Goal: Task Accomplishment & Management: Manage account settings

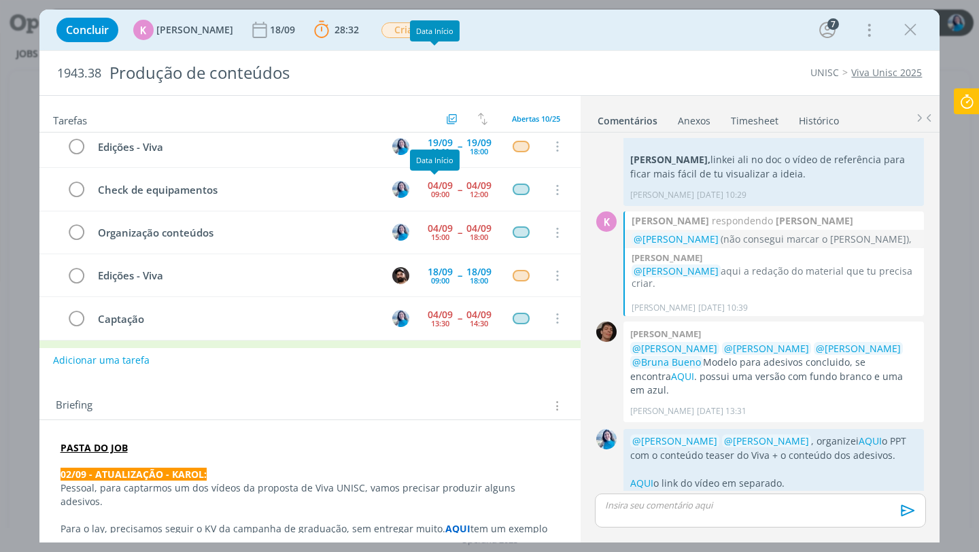
scroll to position [224, 0]
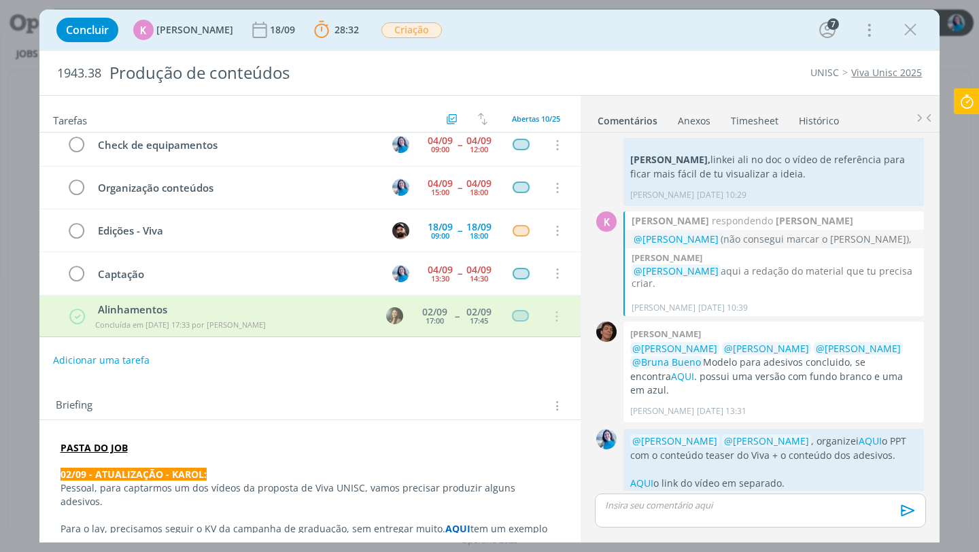
click at [715, 515] on div "dialog" at bounding box center [760, 511] width 330 height 34
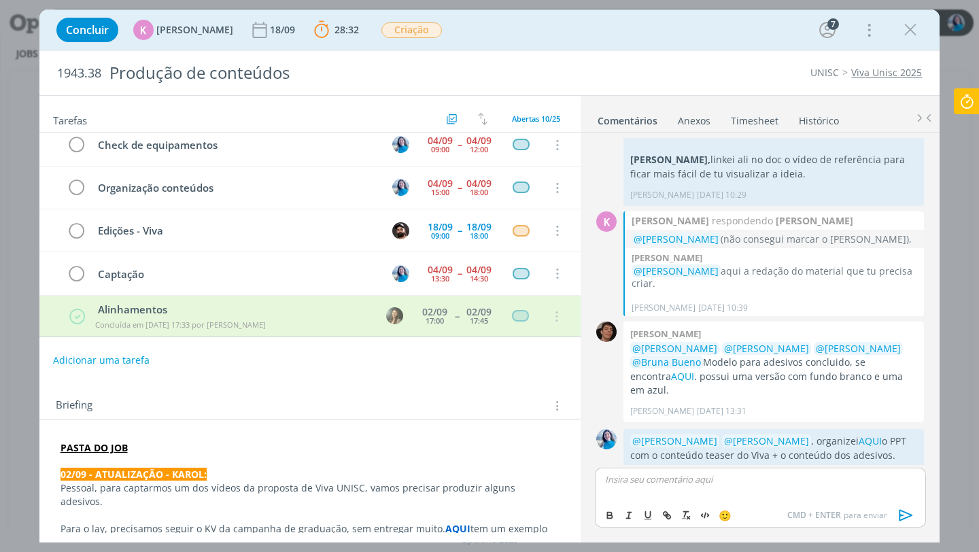
scroll to position [154, 0]
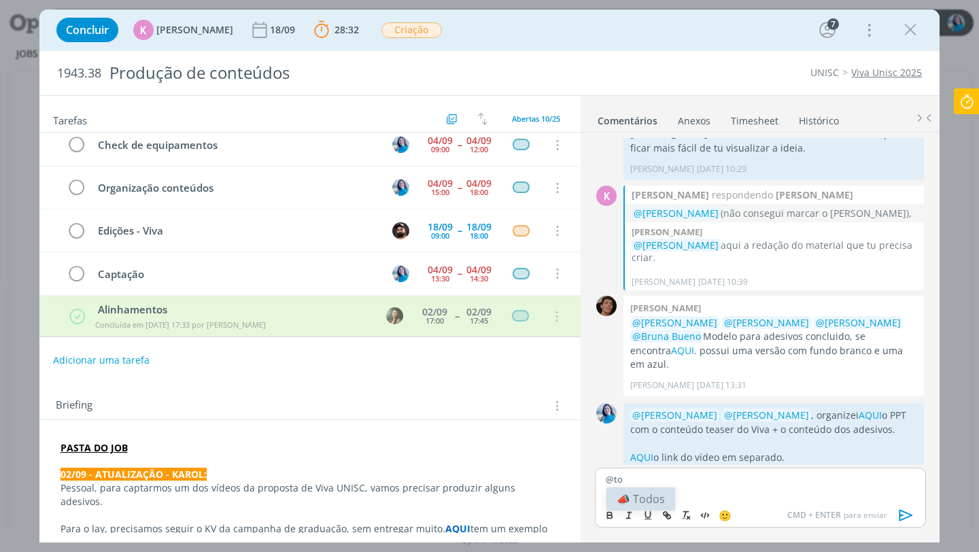
click at [648, 496] on li "📣 Todos" at bounding box center [640, 498] width 69 height 23
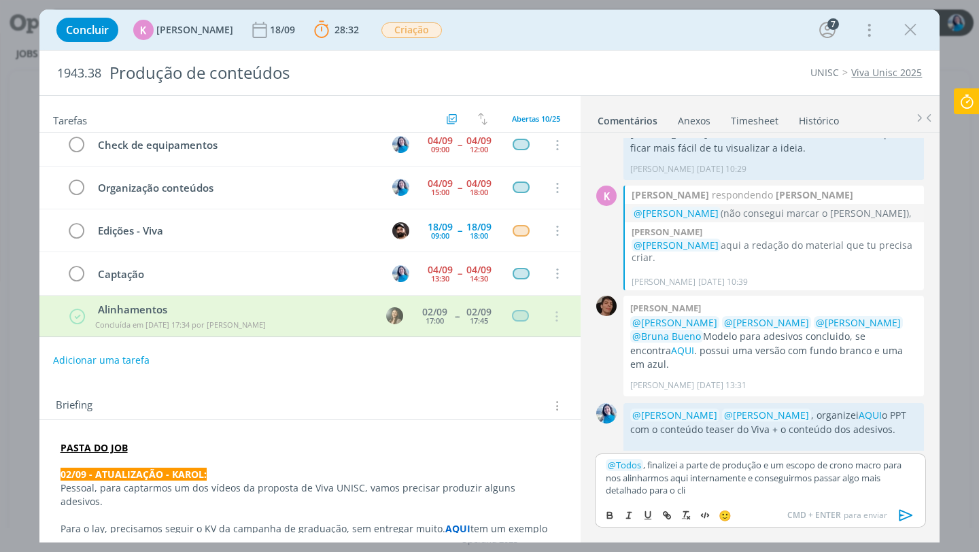
click at [682, 481] on p "﻿ @ Todos ﻿ , finalizei a parte de produção e um escopo de crono macro para nos…" at bounding box center [760, 477] width 309 height 37
drag, startPoint x: 732, startPoint y: 479, endPoint x: 738, endPoint y: 485, distance: 8.2
click at [738, 485] on p "﻿ @ Todos ﻿ , finalizei a parte de produção e um escopo de crono macro para nos…" at bounding box center [760, 477] width 309 height 37
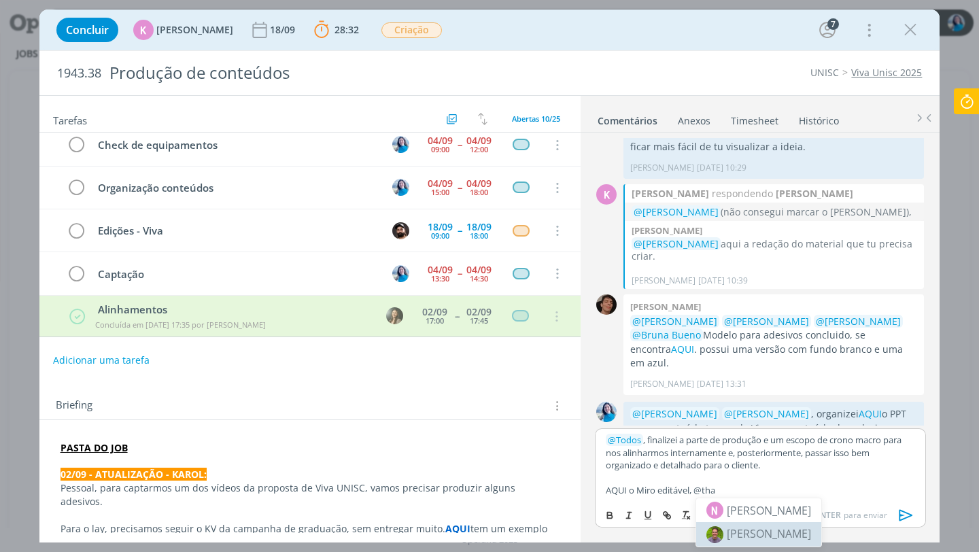
click at [759, 538] on span "[PERSON_NAME]" at bounding box center [769, 533] width 84 height 15
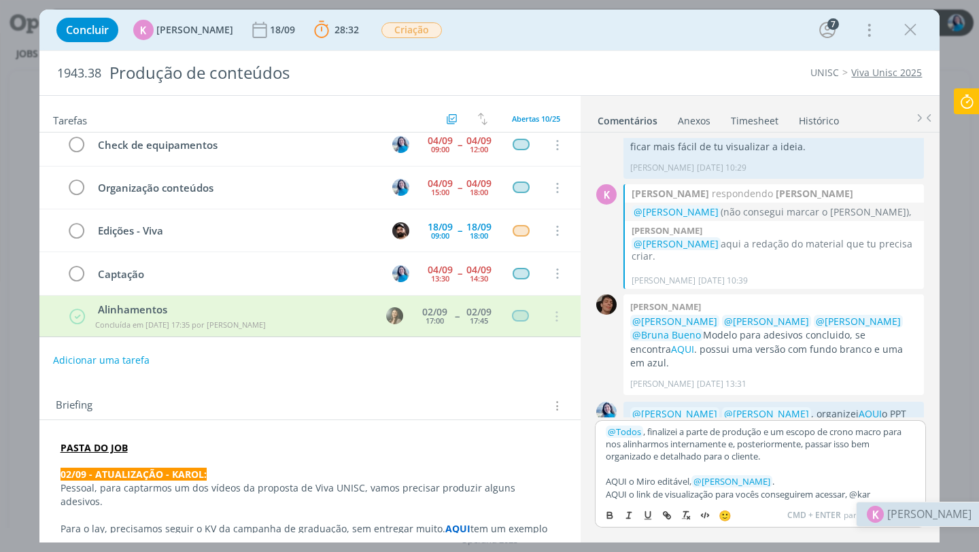
click at [901, 515] on span "[PERSON_NAME]" at bounding box center [929, 514] width 84 height 16
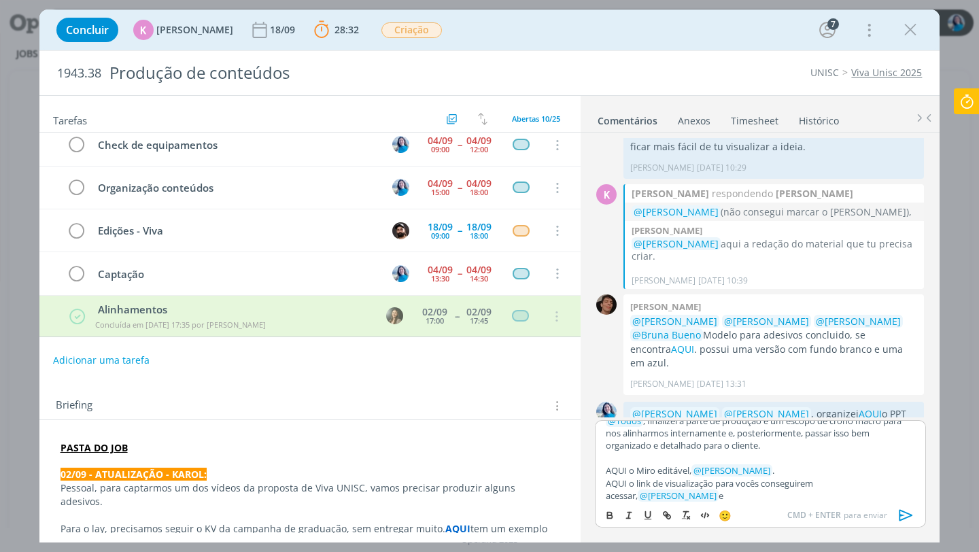
scroll to position [12, 0]
click at [735, 473] on span "[PERSON_NAME]" at bounding box center [716, 473] width 84 height 15
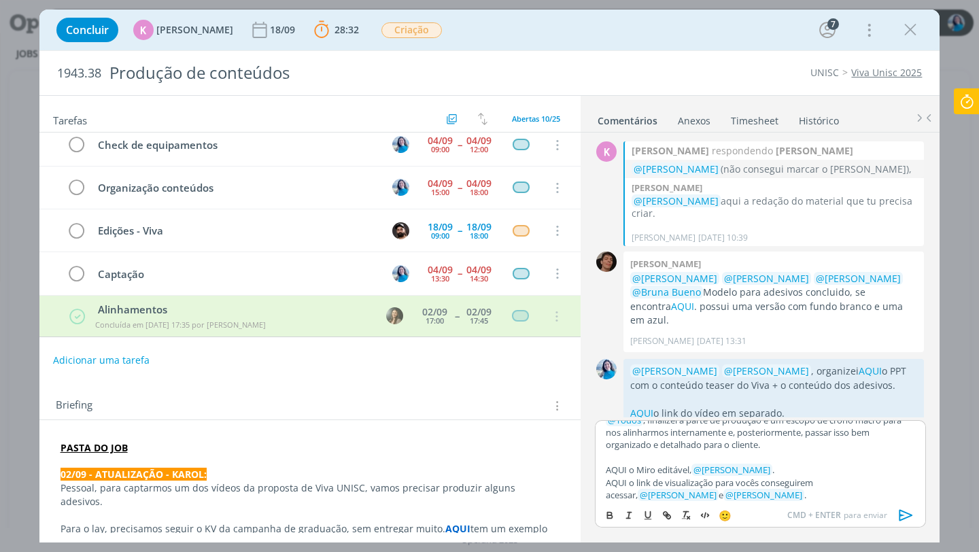
scroll to position [202, 0]
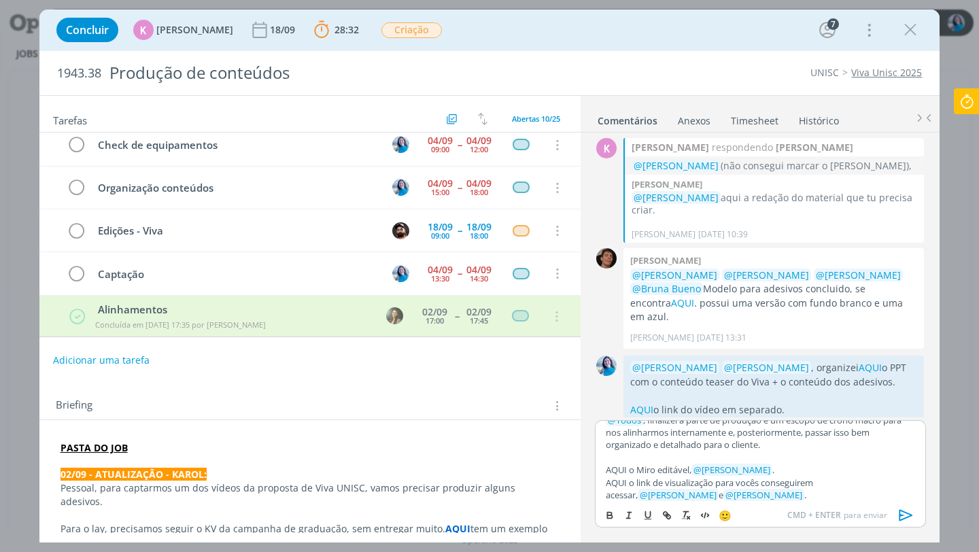
click at [614, 483] on p "AQUI o link de visualização para vocês conseguirem acessar, ﻿ @ [PERSON_NAME] ﻿…" at bounding box center [760, 489] width 309 height 25
click at [665, 512] on icon "dialog" at bounding box center [666, 515] width 11 height 11
paste input "[URL][DOMAIN_NAME]"
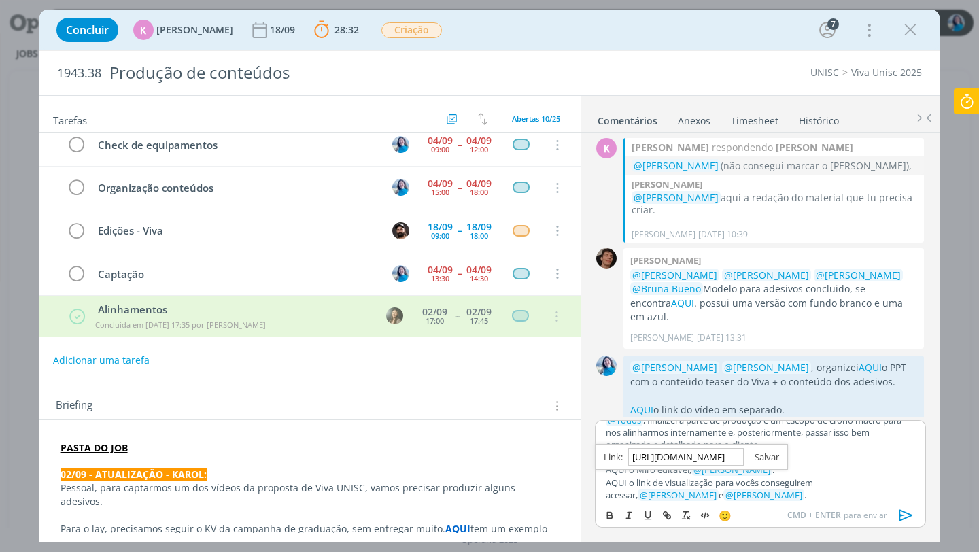
click at [764, 458] on link "dialog" at bounding box center [761, 457] width 35 height 12
click at [617, 468] on p "AQUI o Miro editável, ﻿ @ [PERSON_NAME] ﻿ ." at bounding box center [760, 470] width 309 height 12
click at [664, 510] on icon "dialog" at bounding box center [666, 515] width 11 height 11
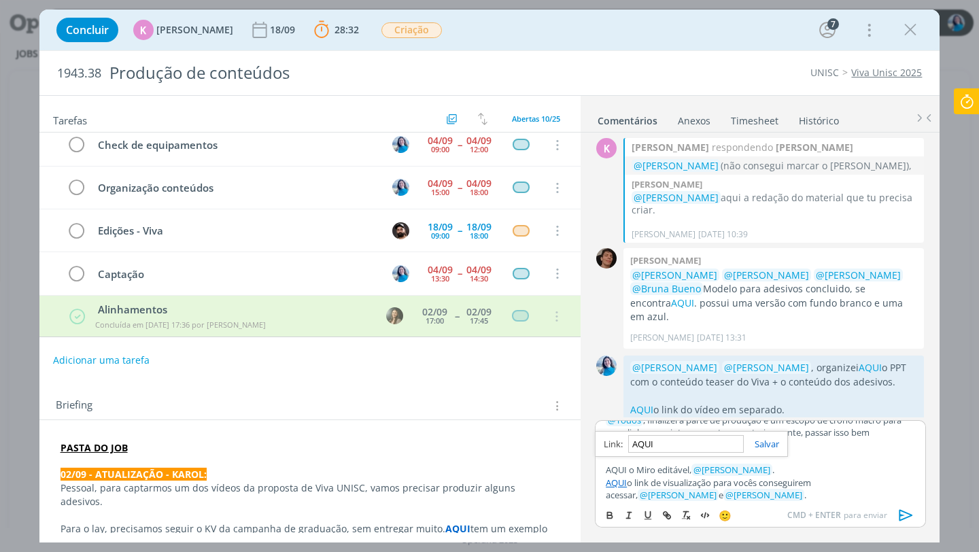
paste input "[URL][DOMAIN_NAME]"
click at [774, 443] on link "dialog" at bounding box center [761, 444] width 35 height 12
click at [794, 444] on p "﻿ @ Todos ﻿ , finalizei a parte de produção e um escopo de crono macro para nos…" at bounding box center [760, 432] width 309 height 37
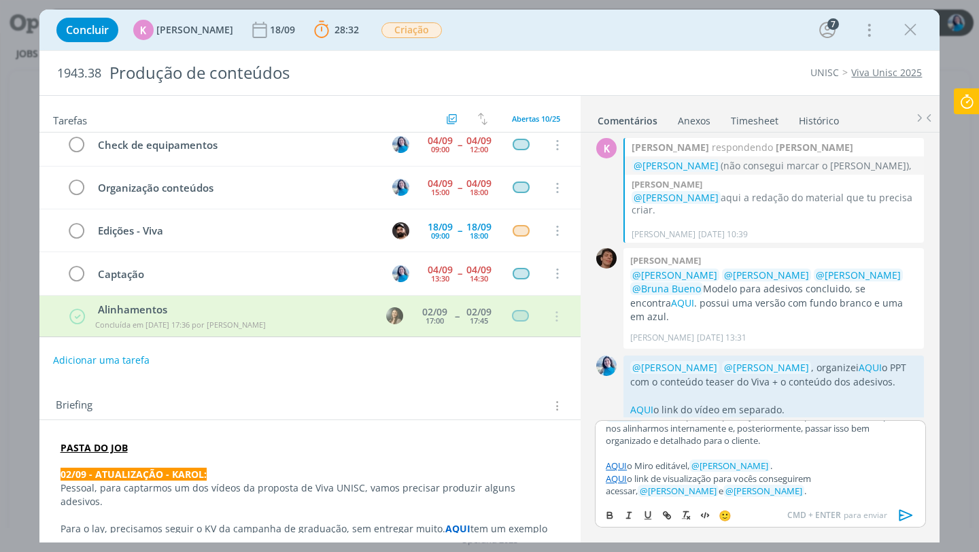
scroll to position [16, 0]
click at [908, 513] on icon "dialog" at bounding box center [906, 515] width 14 height 12
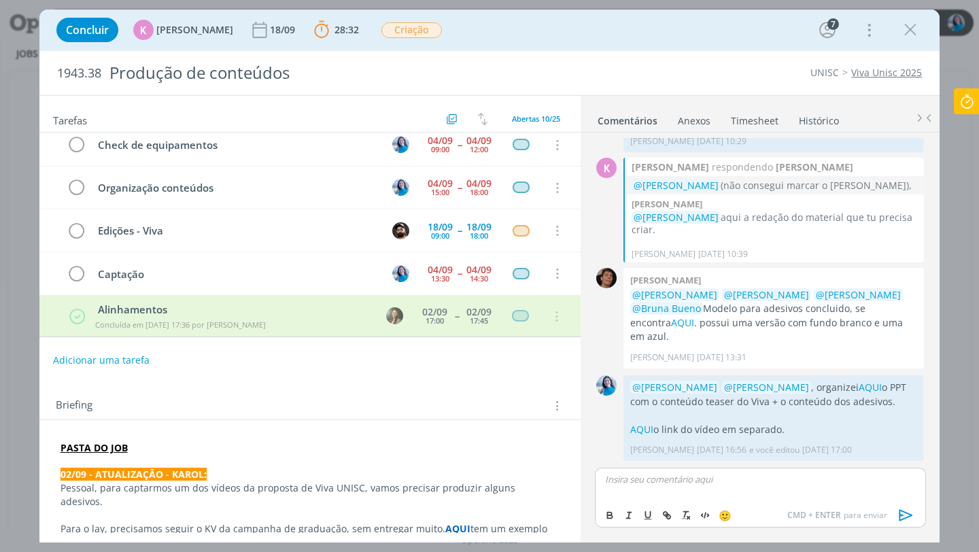
scroll to position [288, 0]
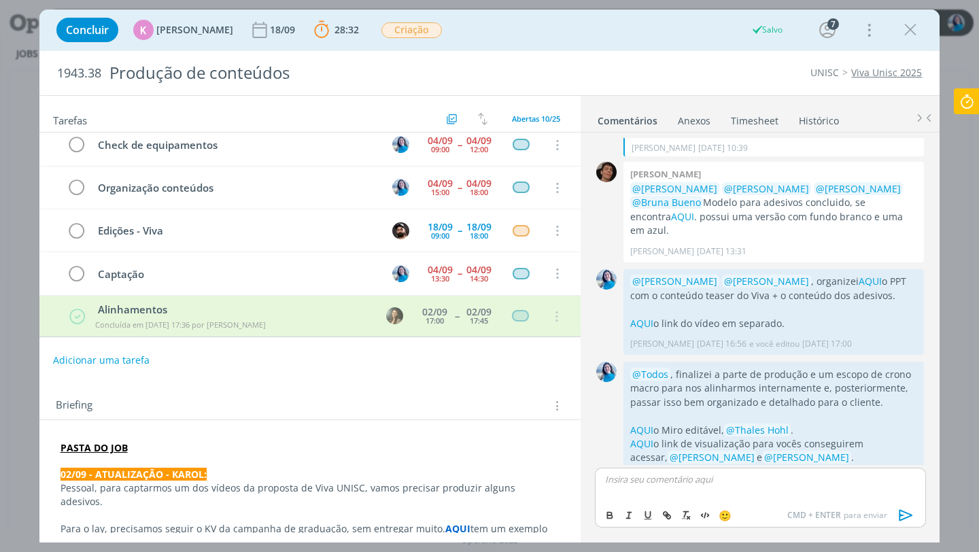
click at [511, 385] on div "Briefing Briefings Predefinidos Versões do Briefing Ver Briefing do Projeto" at bounding box center [310, 401] width 542 height 37
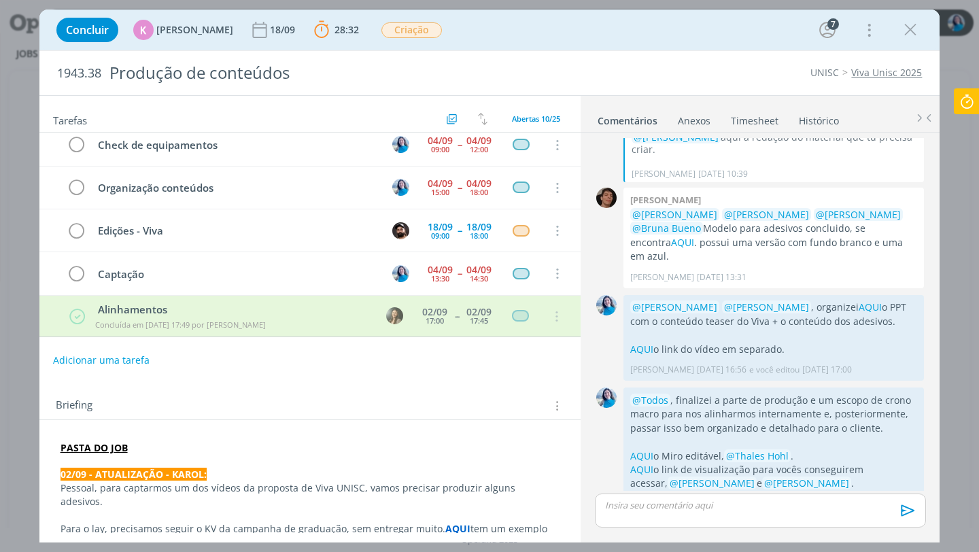
click at [675, 509] on p "dialog" at bounding box center [760, 505] width 309 height 12
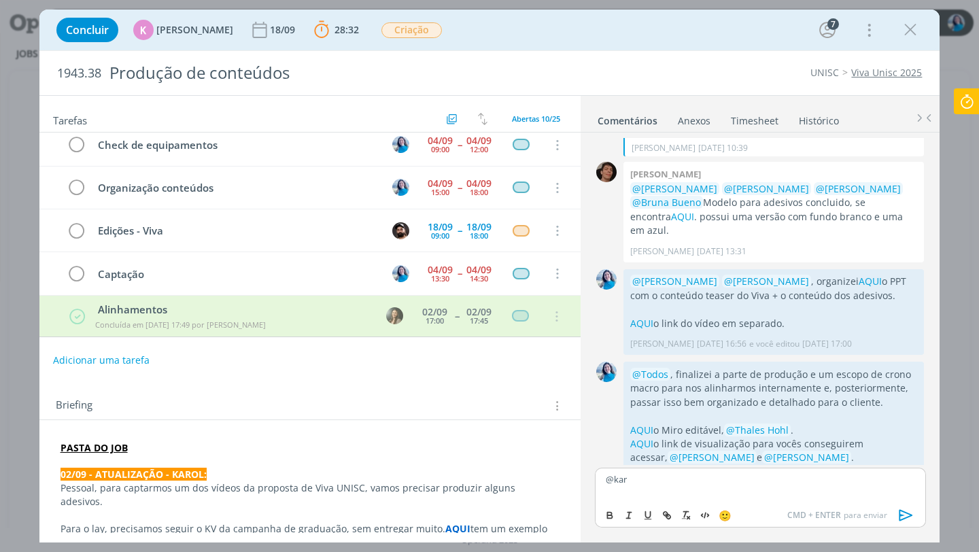
click at [664, 501] on body "Projetos Jobs Propostas Produção [GEOGRAPHIC_DATA] Financeiro Cadastros Relatór…" at bounding box center [489, 276] width 979 height 552
click at [683, 493] on div "@kar" at bounding box center [760, 485] width 330 height 34
click at [685, 489] on li "K [PERSON_NAME]" at bounding box center [668, 499] width 125 height 24
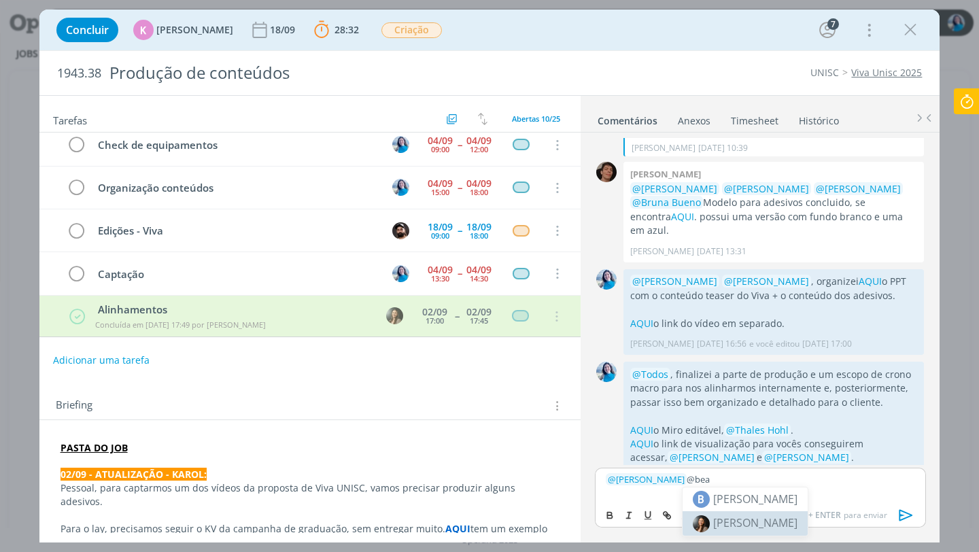
click at [742, 519] on body "Projetos Jobs Propostas Produção [GEOGRAPHIC_DATA] Financeiro Cadastros Relatór…" at bounding box center [489, 276] width 979 height 552
click at [758, 479] on p "﻿ @ [PERSON_NAME] ﻿ @bea" at bounding box center [760, 479] width 309 height 12
click at [761, 523] on span "[PERSON_NAME]" at bounding box center [755, 522] width 84 height 15
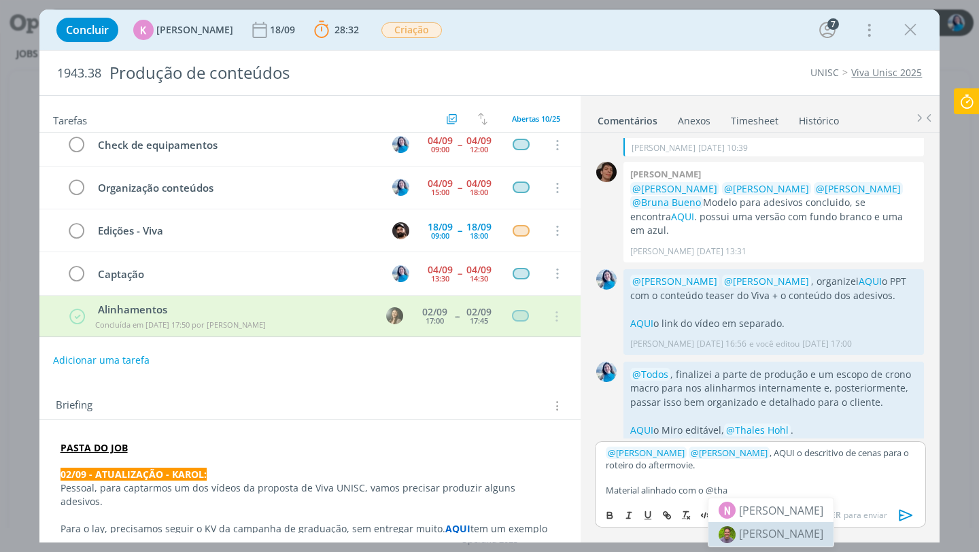
click at [768, 530] on span "[PERSON_NAME]" at bounding box center [781, 533] width 84 height 15
click at [776, 451] on p "﻿ @ [PERSON_NAME] ﻿ ﻿ @ [PERSON_NAME] ﻿ , AQUI o descritivo de cenas para o rot…" at bounding box center [760, 459] width 309 height 25
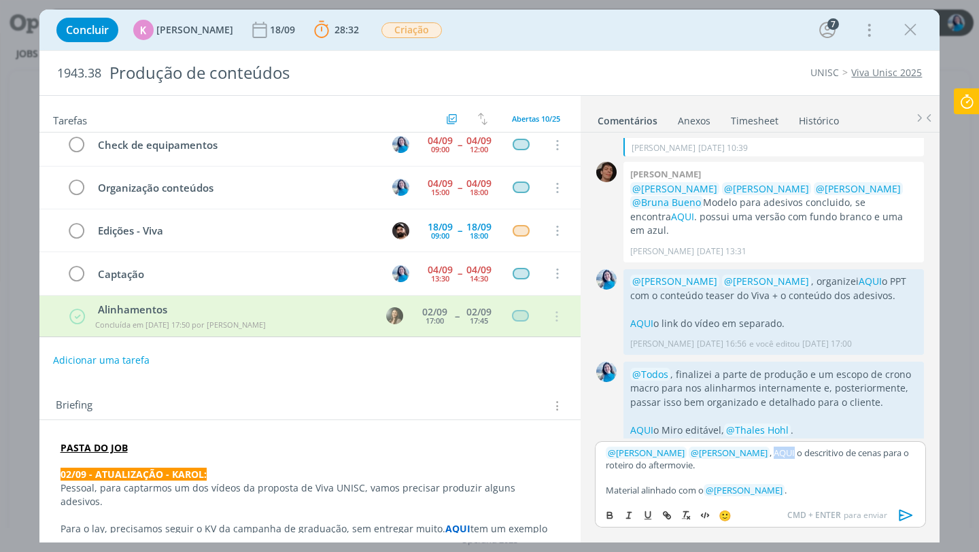
click at [776, 451] on p "﻿ @ [PERSON_NAME] ﻿ ﻿ @ [PERSON_NAME] ﻿ , AQUI o descritivo de cenas para o rot…" at bounding box center [760, 459] width 309 height 25
click at [666, 514] on line "dialog" at bounding box center [667, 515] width 3 height 3
paste input "[URL][DOMAIN_NAME]"
click at [845, 480] on link "dialog" at bounding box center [843, 478] width 35 height 12
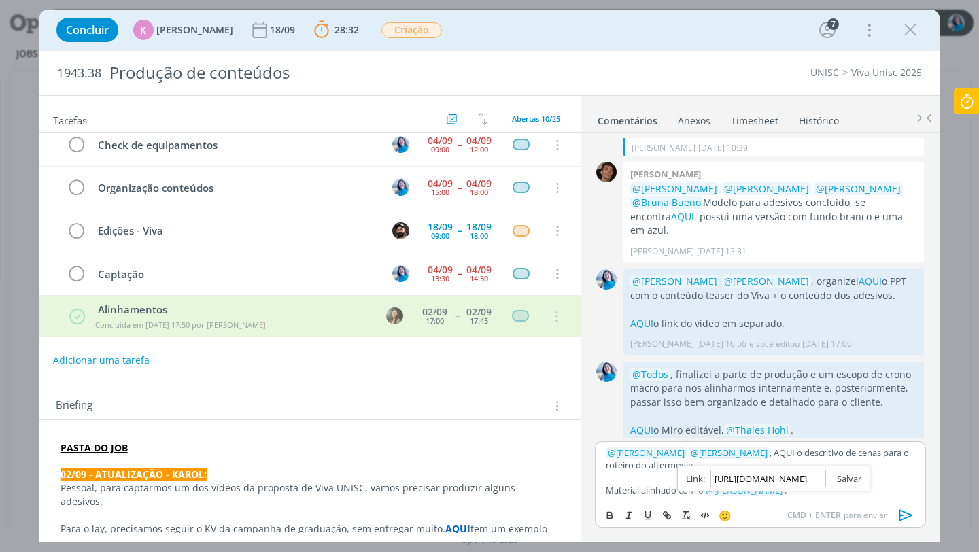
scroll to position [0, 0]
click at [795, 472] on p "dialog" at bounding box center [760, 478] width 309 height 12
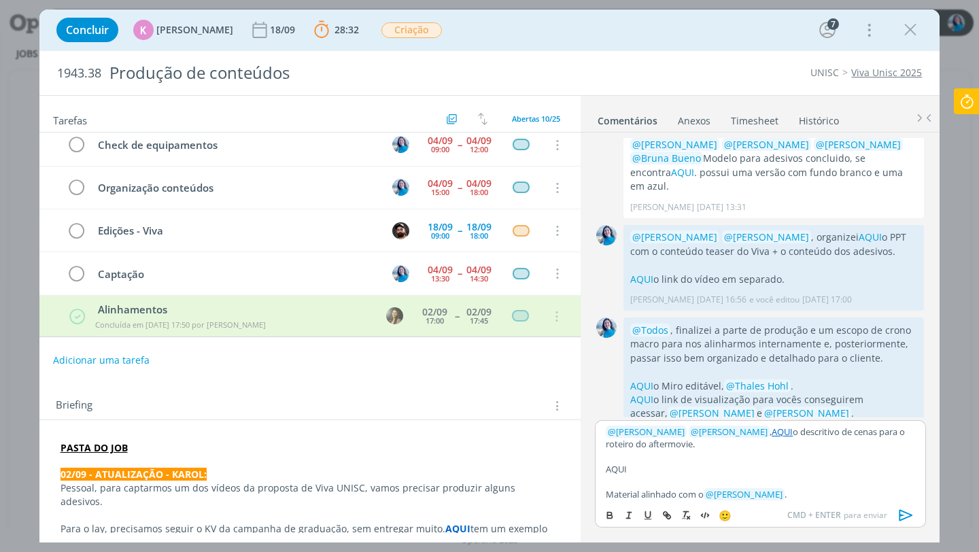
scroll to position [336, 0]
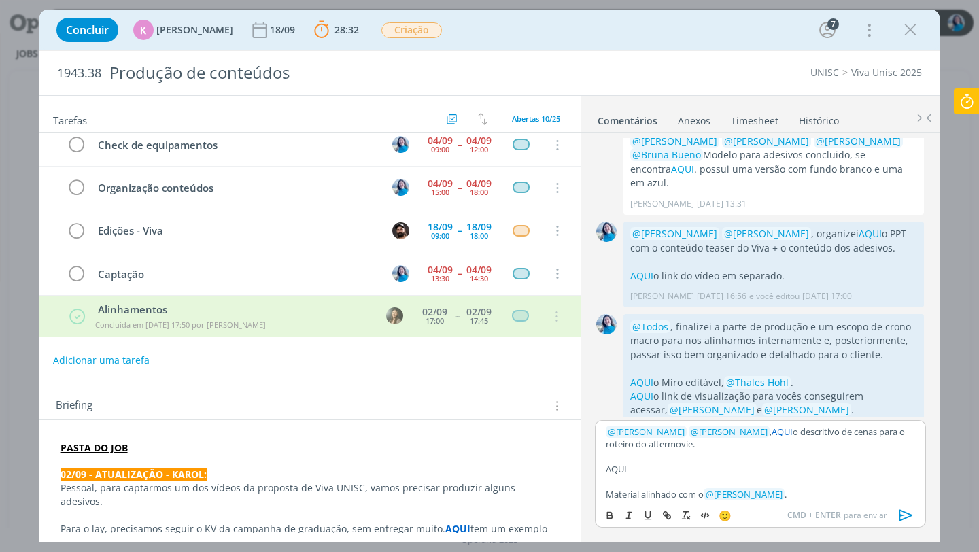
click at [717, 471] on p "AQUI" at bounding box center [760, 469] width 309 height 12
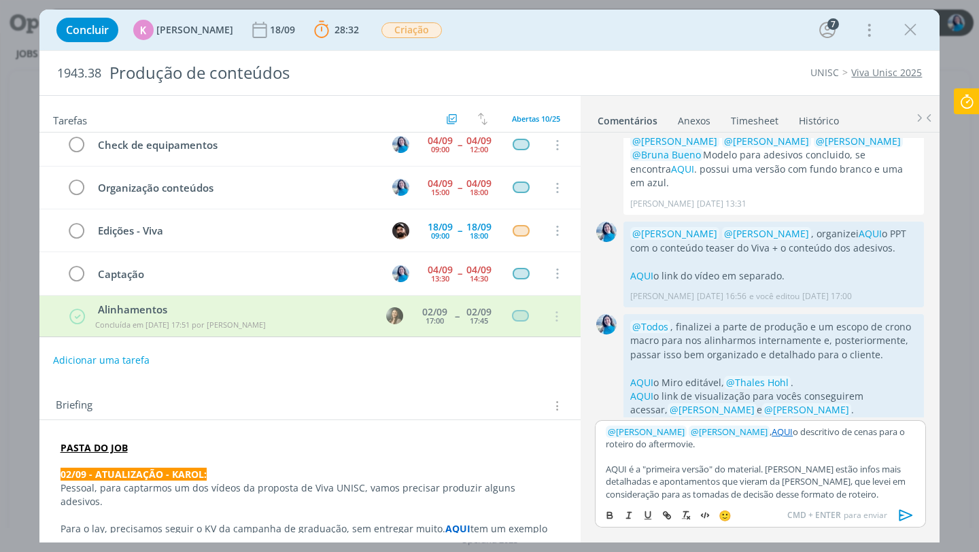
click at [611, 468] on p "AQUI é a "primeira versão" do material. [PERSON_NAME] estão infos mais detalhad…" at bounding box center [760, 481] width 309 height 37
click at [668, 517] on icon "dialog" at bounding box center [666, 515] width 11 height 11
paste input "[URL][DOMAIN_NAME]"
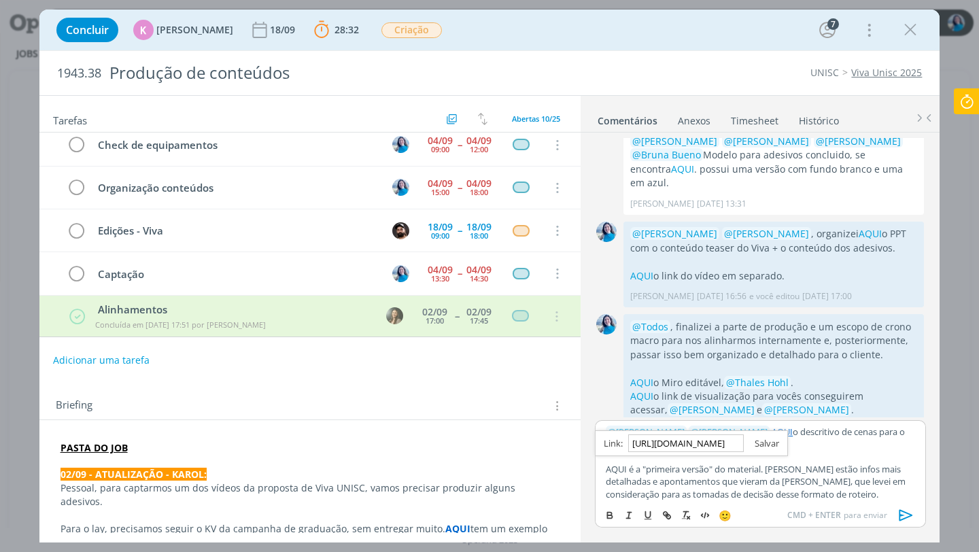
type input "[URL][DOMAIN_NAME]"
click at [766, 443] on link "dialog" at bounding box center [761, 443] width 35 height 12
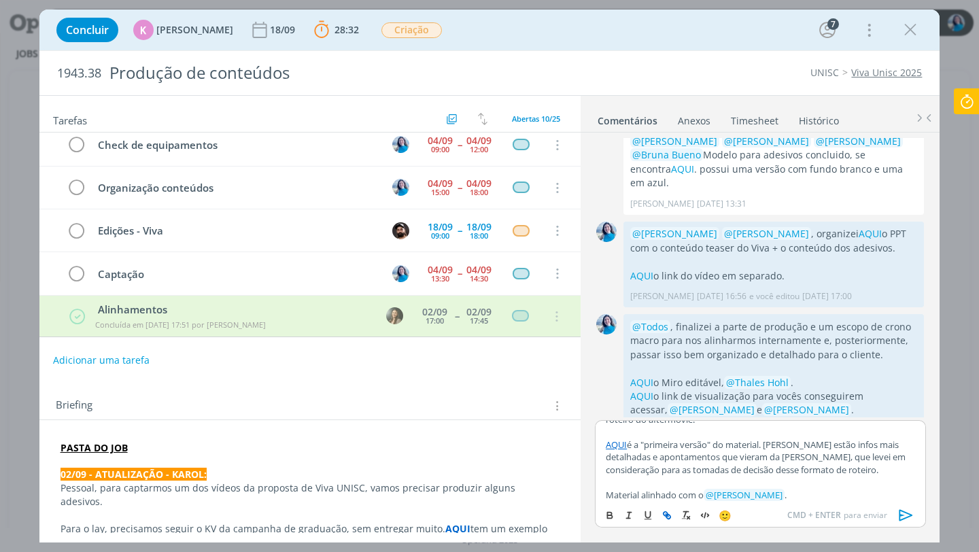
scroll to position [25, 0]
click at [802, 470] on p "AQUI é a "primeira versão" do material. [PERSON_NAME] estão infos mais detalhad…" at bounding box center [760, 456] width 309 height 37
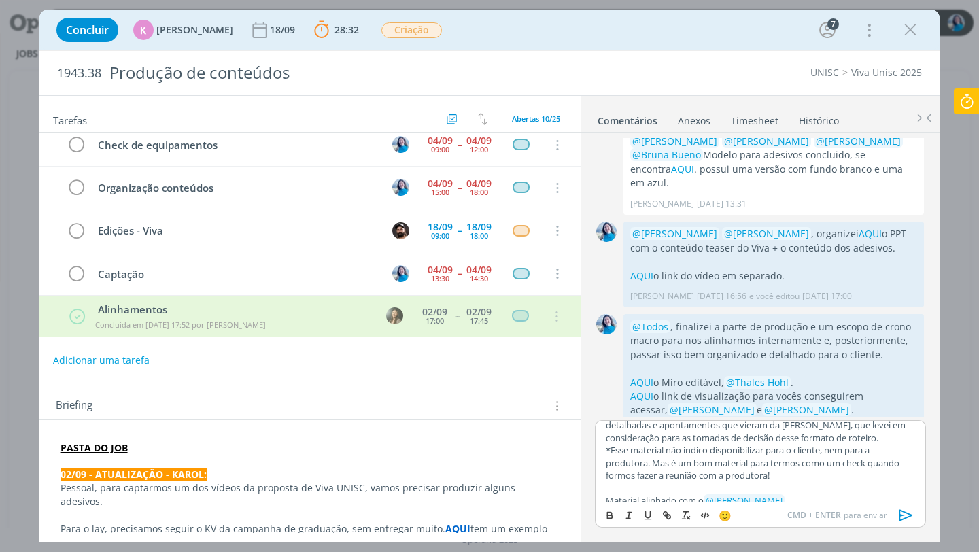
scroll to position [67, 0]
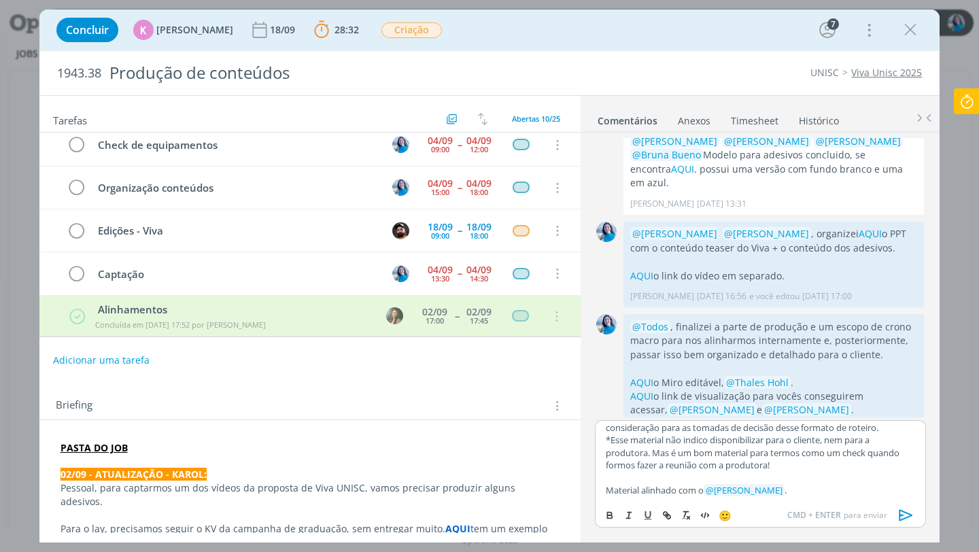
click at [903, 514] on icon "dialog" at bounding box center [906, 515] width 20 height 20
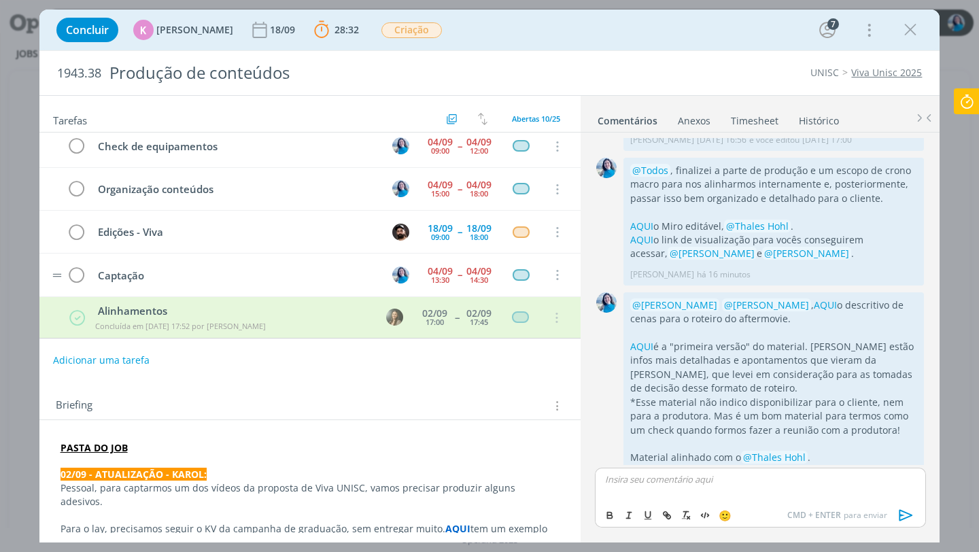
scroll to position [224, 0]
click at [79, 276] on icon "dialog" at bounding box center [76, 274] width 19 height 20
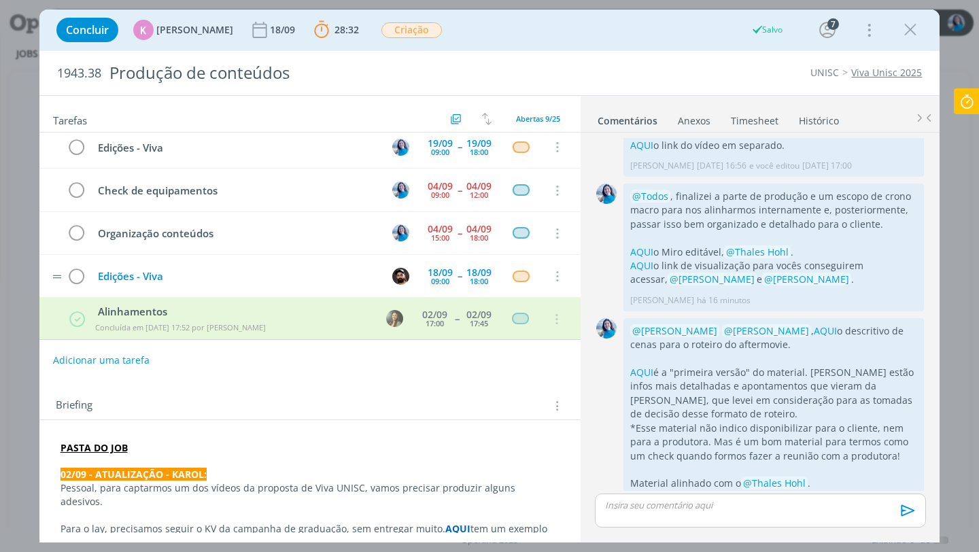
scroll to position [179, 0]
click at [80, 235] on icon "dialog" at bounding box center [76, 234] width 19 height 20
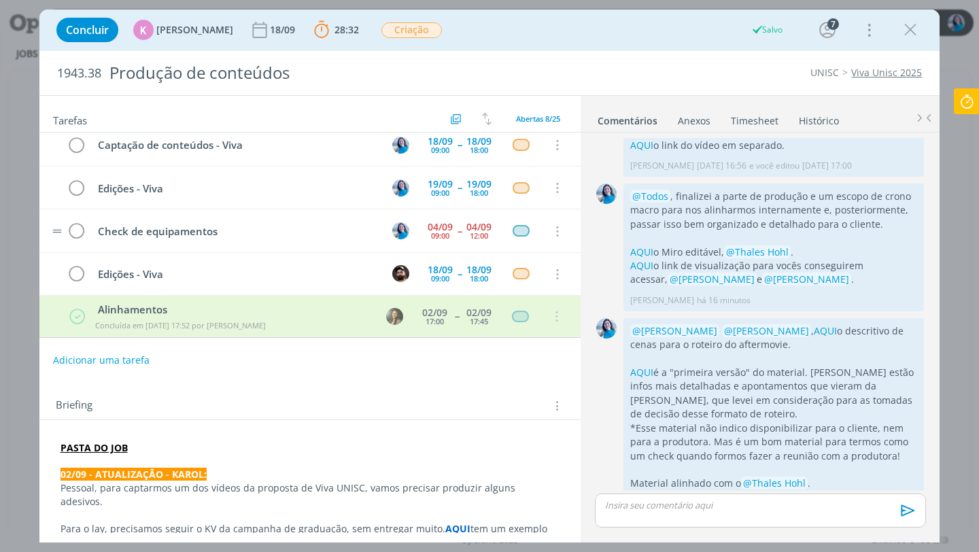
scroll to position [139, 0]
click at [81, 230] on icon "dialog" at bounding box center [76, 232] width 19 height 20
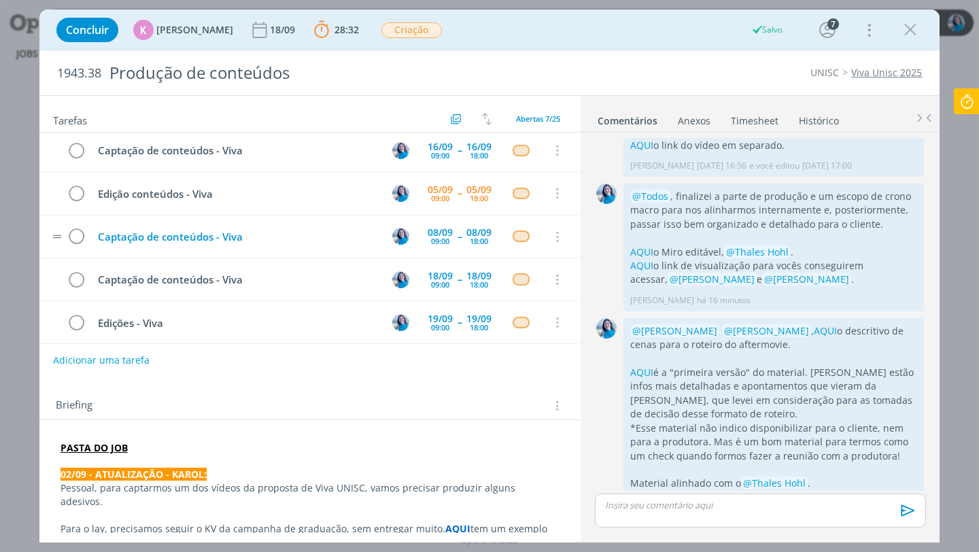
scroll to position [0, 0]
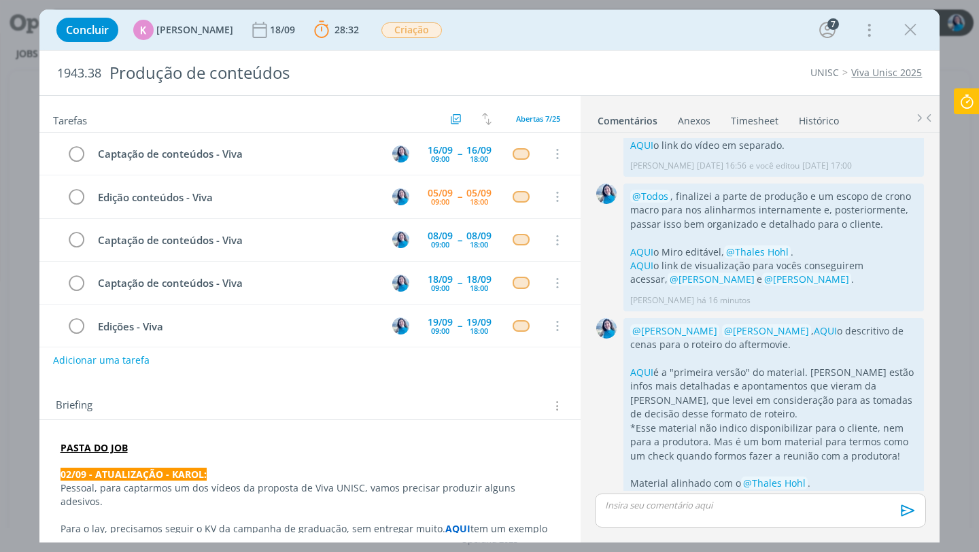
click at [971, 109] on icon at bounding box center [966, 101] width 24 height 27
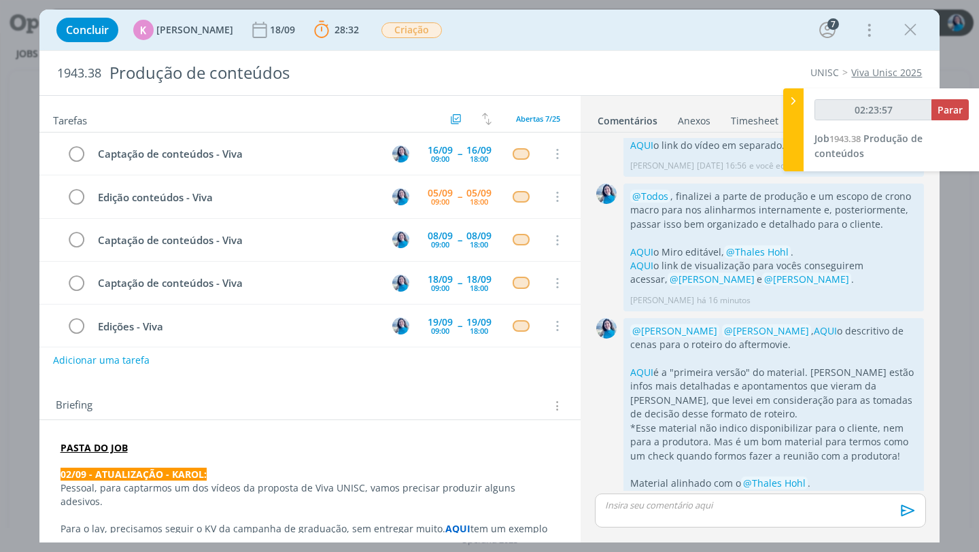
type input "02:23:58"
click at [795, 104] on icon at bounding box center [794, 101] width 14 height 14
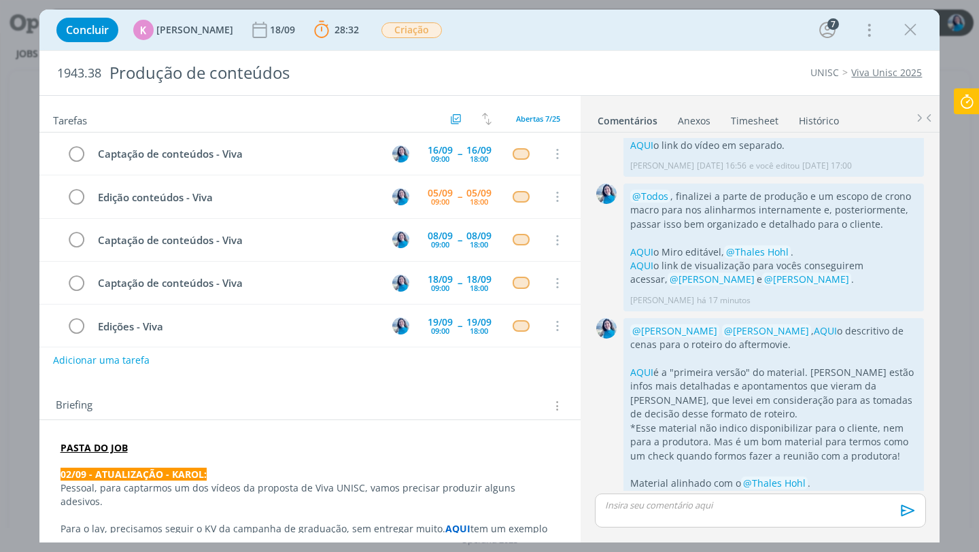
click at [757, 119] on link "Timesheet" at bounding box center [754, 118] width 49 height 20
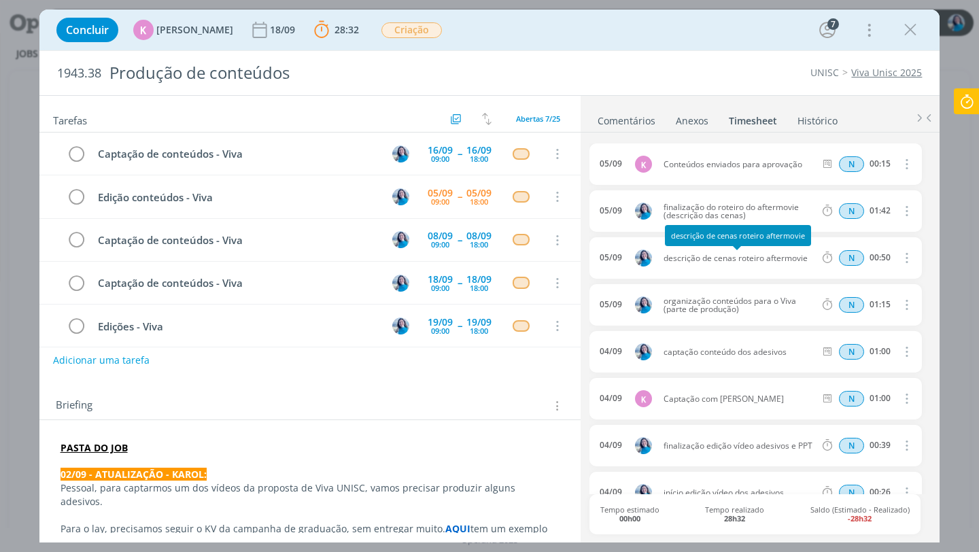
drag, startPoint x: 664, startPoint y: 257, endPoint x: 738, endPoint y: 258, distance: 74.1
click at [738, 258] on span "descrição de cenas roteiro aftermovie" at bounding box center [739, 258] width 162 height 8
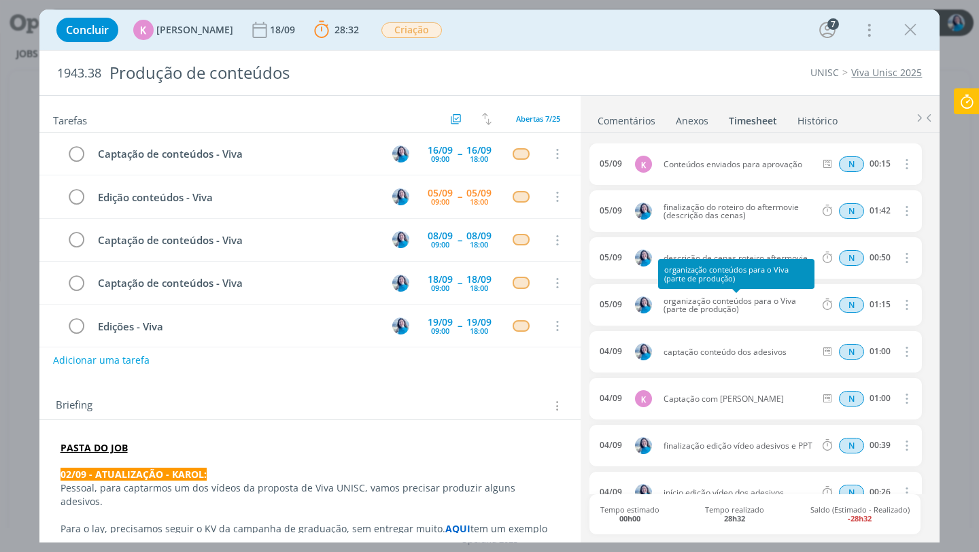
drag, startPoint x: 664, startPoint y: 301, endPoint x: 742, endPoint y: 306, distance: 78.3
click at [742, 306] on span "organização conteúdos para o Viva (parte de produção)" at bounding box center [739, 305] width 162 height 16
copy span "organização conteúdos para o Viva (parte de produção)"
click at [966, 107] on icon at bounding box center [966, 101] width 24 height 27
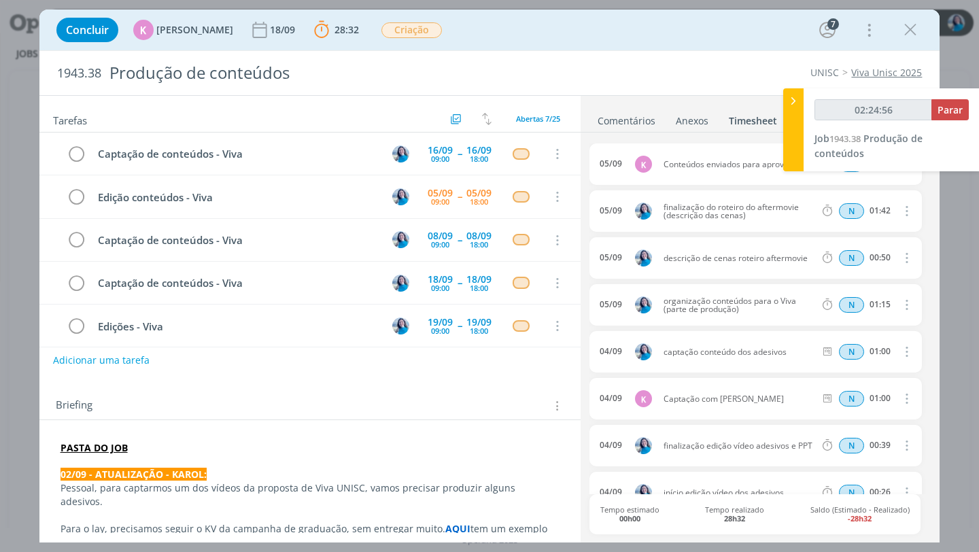
type input "02:24:57"
click at [957, 109] on span "Parar" at bounding box center [949, 109] width 25 height 13
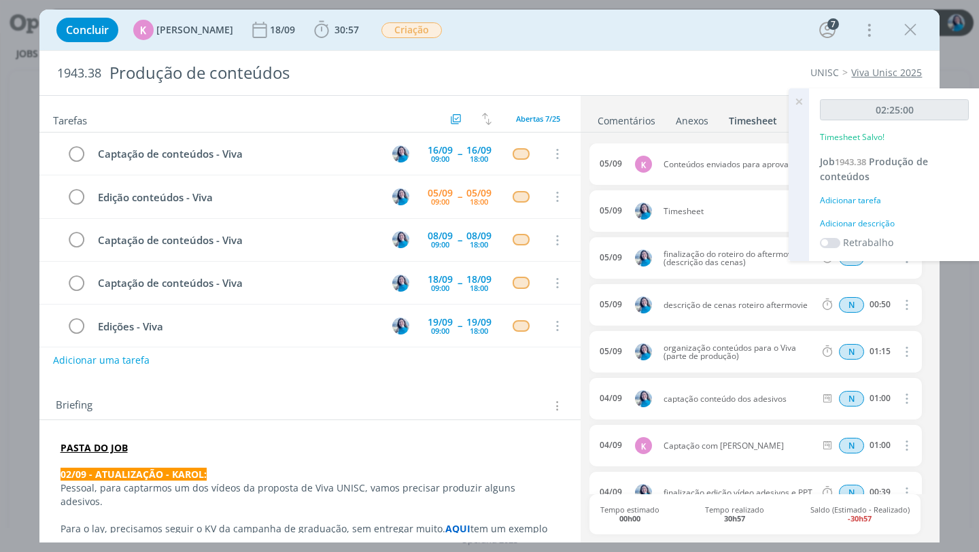
click at [866, 222] on div "Adicionar descrição" at bounding box center [894, 224] width 149 height 12
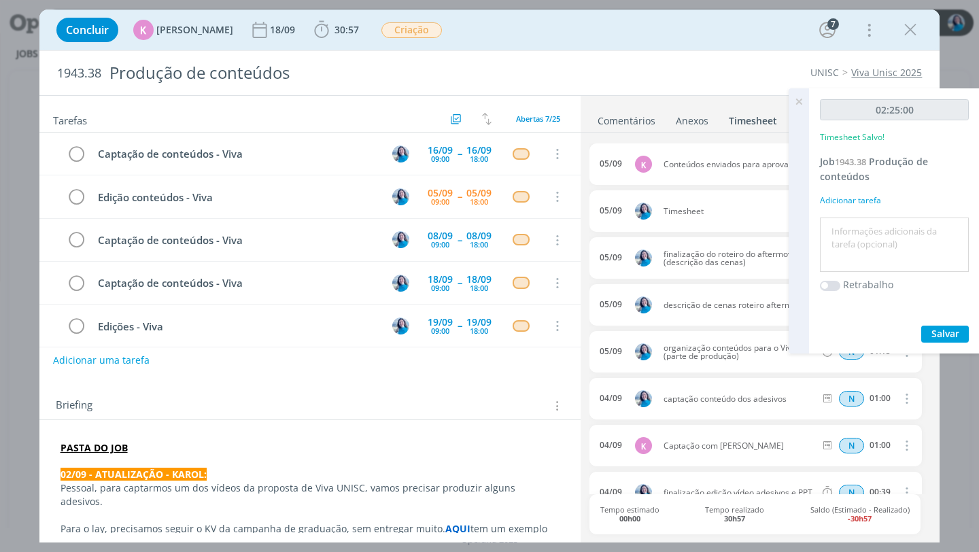
click at [861, 228] on textarea at bounding box center [894, 245] width 142 height 48
paste textarea "organização conteúdos para o Viva (parte de produção)"
type textarea "organização conteúdos para o Viva (parte de produção)"
click at [944, 334] on span "Salvar" at bounding box center [945, 333] width 28 height 13
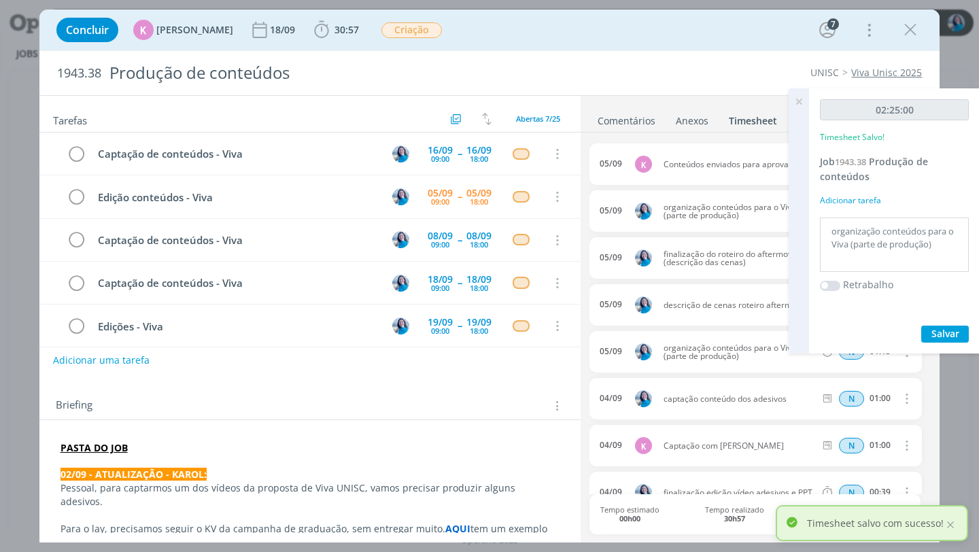
click at [800, 100] on icon at bounding box center [799, 101] width 24 height 27
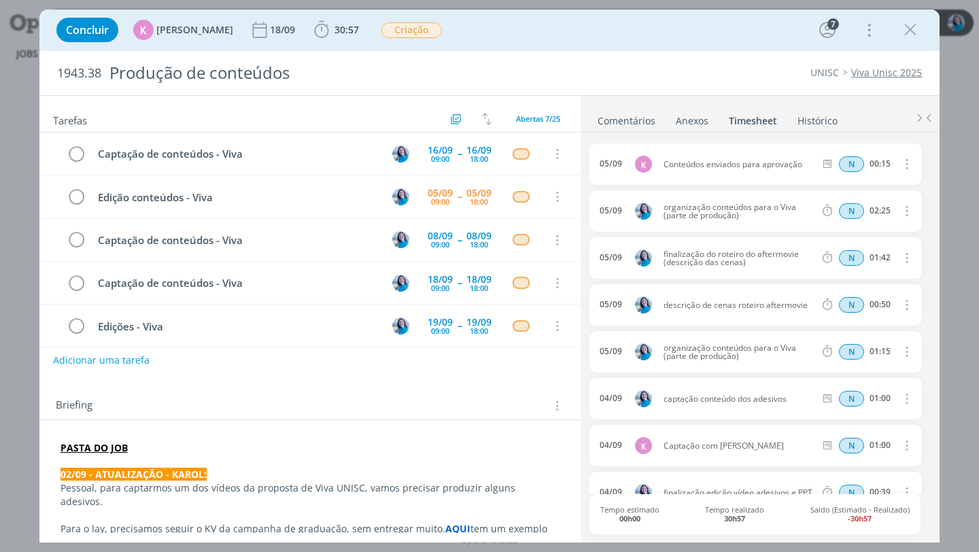
click at [619, 120] on link "Comentários" at bounding box center [626, 118] width 59 height 20
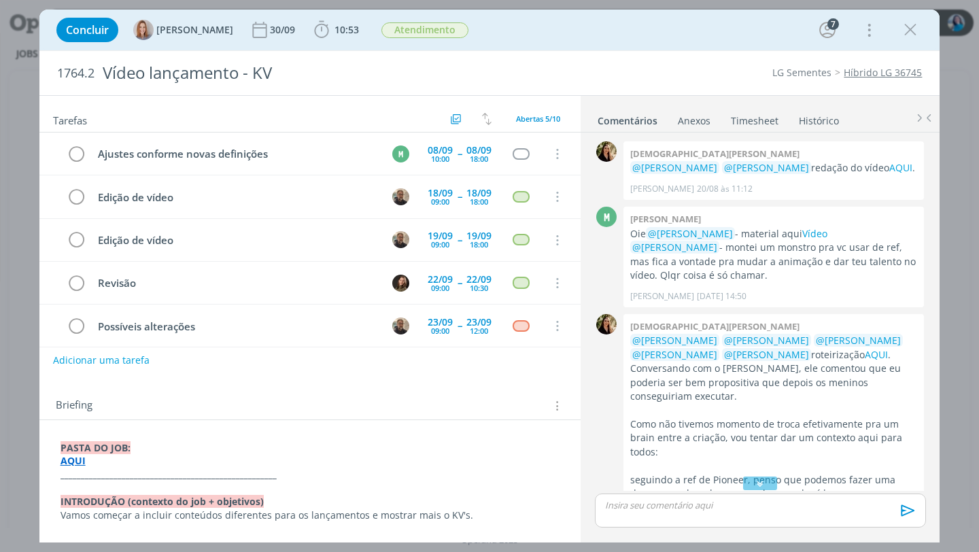
click at [910, 29] on icon "dialog" at bounding box center [910, 30] width 20 height 20
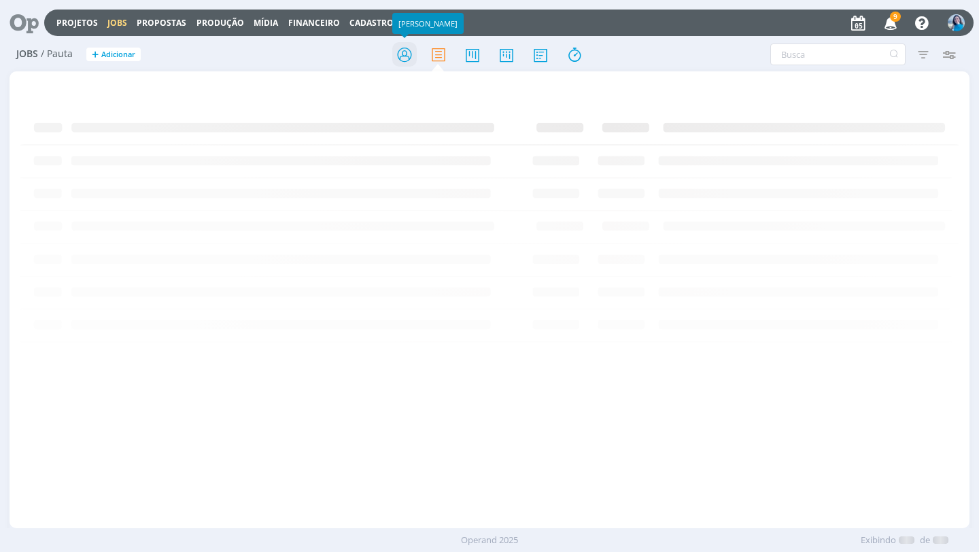
click at [405, 56] on icon at bounding box center [404, 54] width 24 height 27
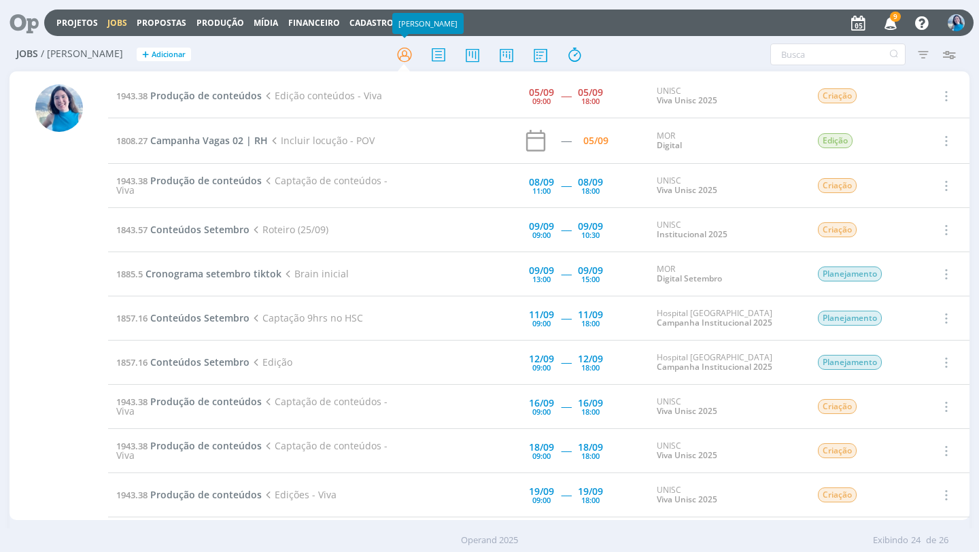
click at [895, 24] on icon "button" at bounding box center [891, 22] width 24 height 23
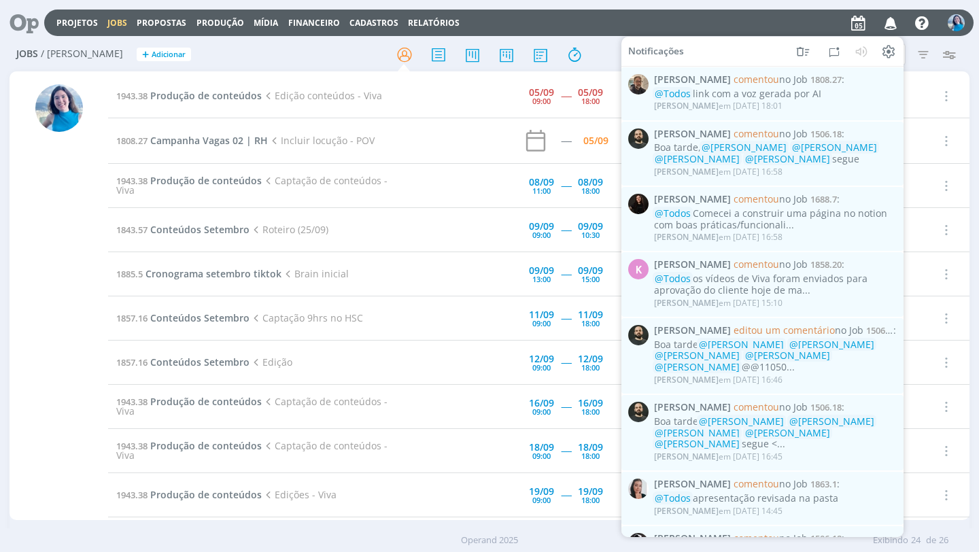
click at [895, 24] on icon "button" at bounding box center [891, 22] width 24 height 23
